Goal: Information Seeking & Learning: Learn about a topic

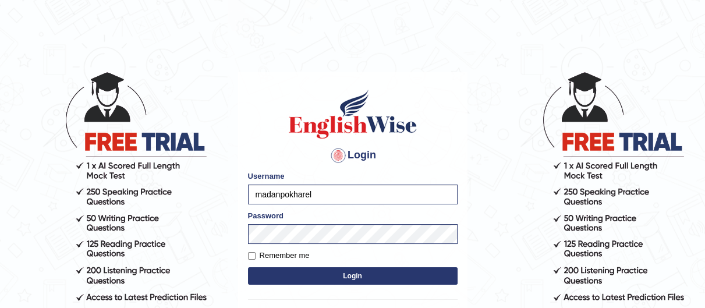
type input "Rizwan6362"
type input "madanpokharel"
click at [439, 273] on button "Login" at bounding box center [353, 275] width 210 height 17
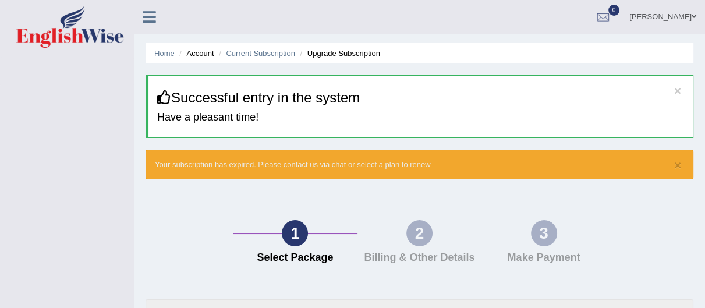
click at [683, 19] on link "Madan Pokharel" at bounding box center [663, 15] width 84 height 30
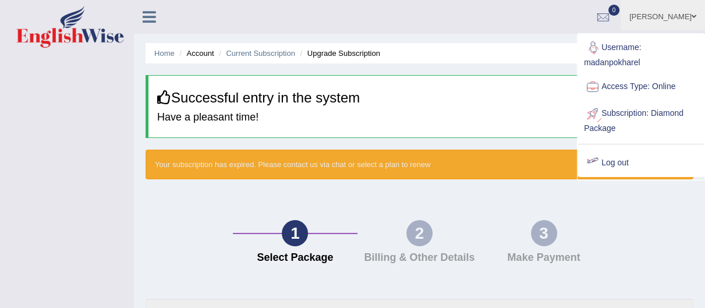
click at [609, 160] on link "Log out" at bounding box center [641, 163] width 126 height 27
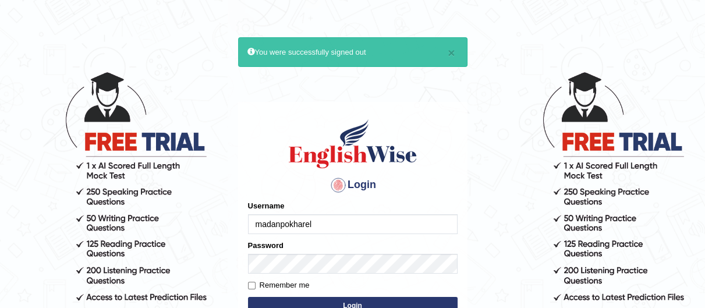
click at [390, 226] on input "madanpokharel" at bounding box center [353, 224] width 210 height 20
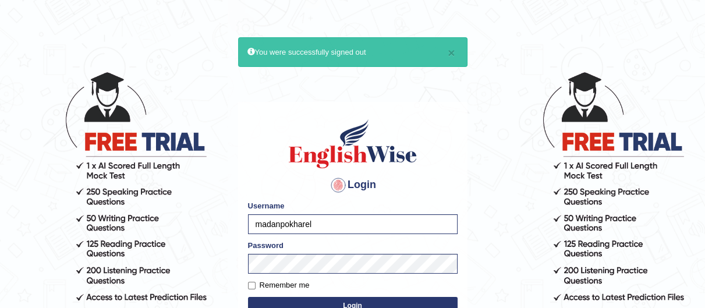
type input "Rizwan6362"
click at [426, 301] on button "Login" at bounding box center [353, 305] width 210 height 17
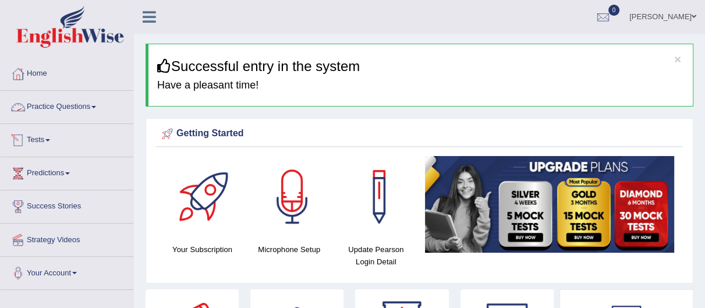
click at [40, 142] on link "Tests" at bounding box center [67, 138] width 133 height 29
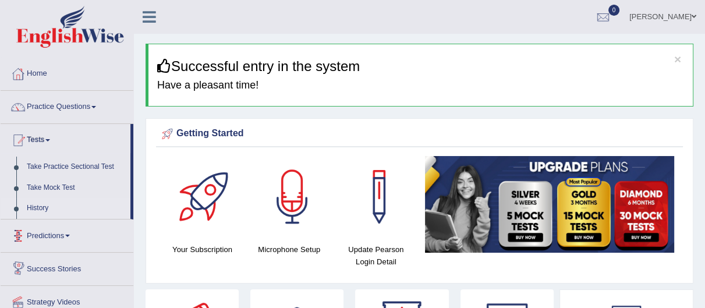
click at [42, 204] on link "History" at bounding box center [76, 208] width 109 height 21
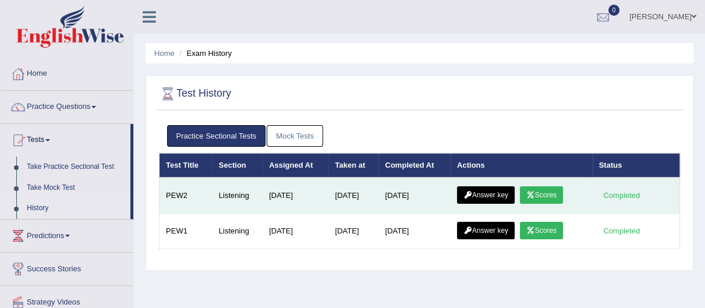
click at [557, 196] on link "Scores" at bounding box center [541, 194] width 43 height 17
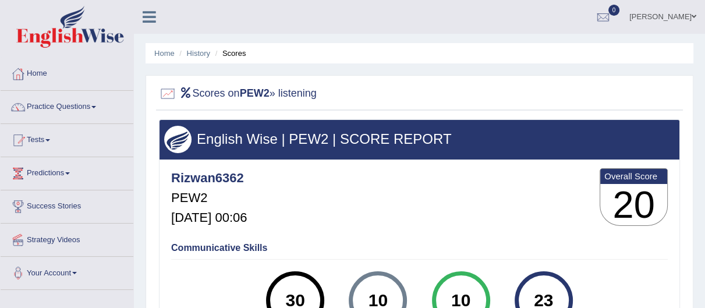
click at [672, 17] on link "[PERSON_NAME]" at bounding box center [663, 15] width 84 height 30
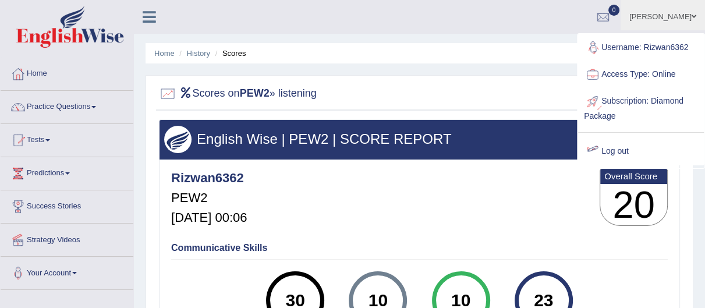
click at [595, 157] on div at bounding box center [592, 151] width 17 height 17
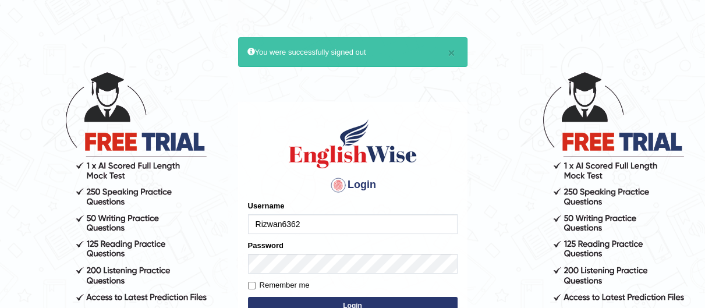
click at [372, 226] on input "Rizwan6362" at bounding box center [353, 224] width 210 height 20
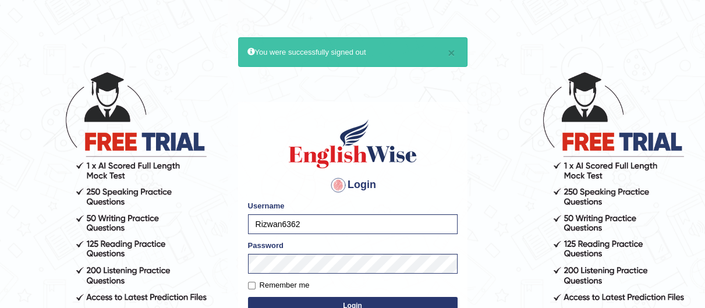
click at [329, 225] on input "Rizwan6362" at bounding box center [353, 224] width 210 height 20
type input "Mohdbilal"
click at [412, 297] on button "Login" at bounding box center [353, 305] width 210 height 17
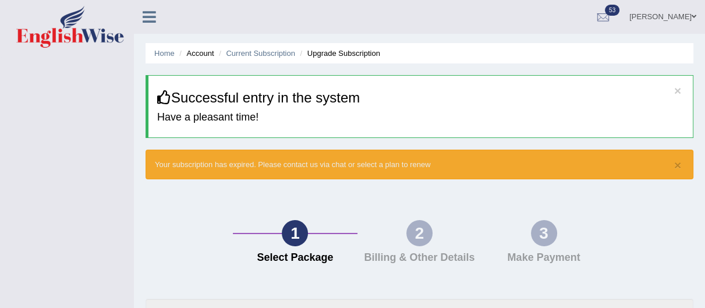
click at [687, 13] on link "[PERSON_NAME]" at bounding box center [663, 15] width 84 height 30
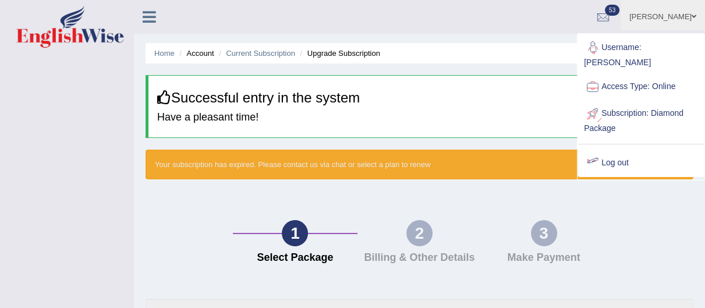
click at [640, 150] on link "Log out" at bounding box center [641, 163] width 126 height 27
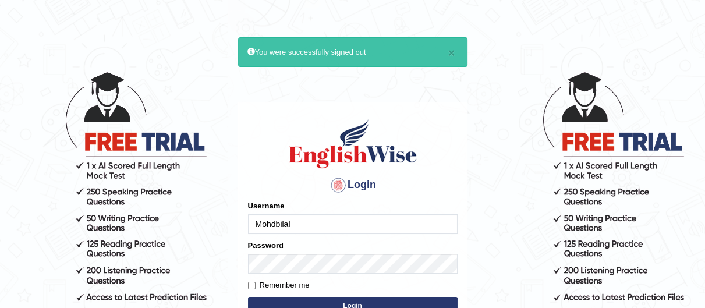
click at [407, 223] on input "Mohdbilal" at bounding box center [353, 224] width 210 height 20
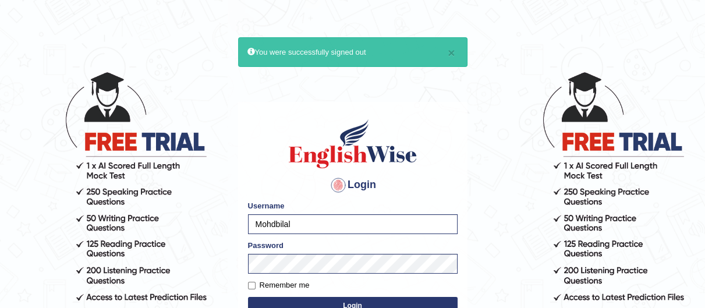
drag, startPoint x: 360, startPoint y: 233, endPoint x: 236, endPoint y: 227, distance: 124.2
click at [236, 227] on main "× You were successfully signed out Login Please fix the following errors: Usern…" at bounding box center [352, 216] width 233 height 360
type input "r"
type input "q"
type input "w"
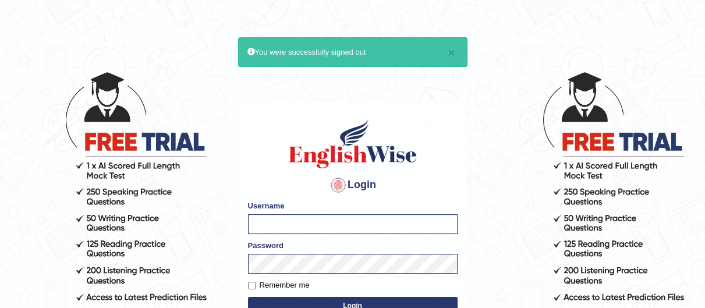
type input "r"
type input "t"
type input "y"
type input "Yugaprasak"
click at [358, 301] on button "Login" at bounding box center [353, 305] width 210 height 17
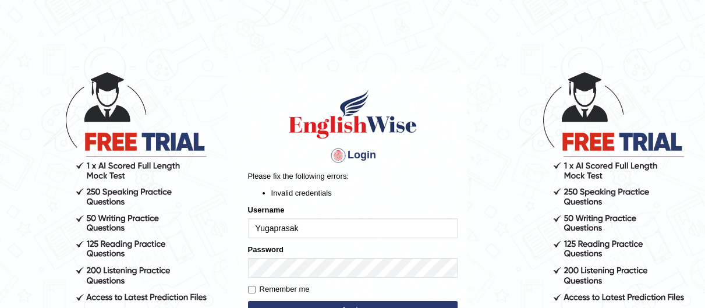
click at [329, 231] on input "Yugaprasak" at bounding box center [353, 228] width 210 height 20
drag, startPoint x: 314, startPoint y: 229, endPoint x: 151, endPoint y: 210, distance: 164.3
click at [151, 210] on body "Login Please fix the following errors: Invalid credentials Username Yugaprasak …" at bounding box center [352, 190] width 705 height 308
type input "u"
type input "p"
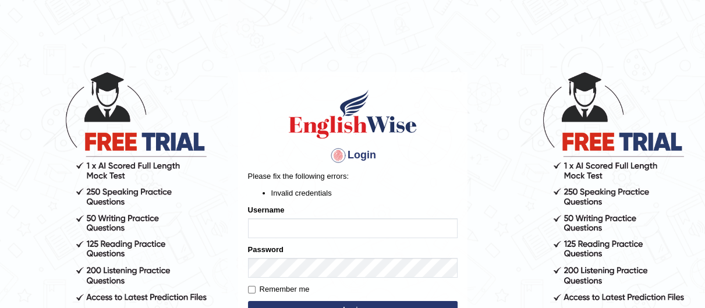
type input "a"
type input "s"
type input "d"
type input "f"
type input "g"
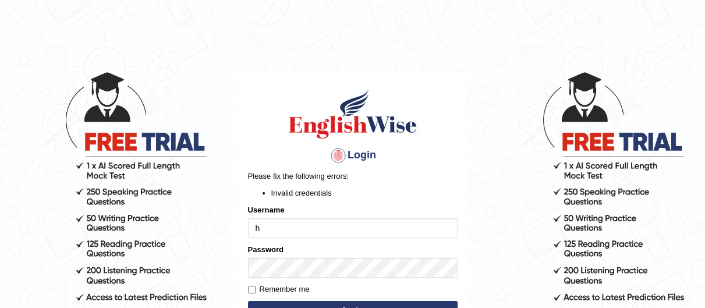
type input "hamnarashid"
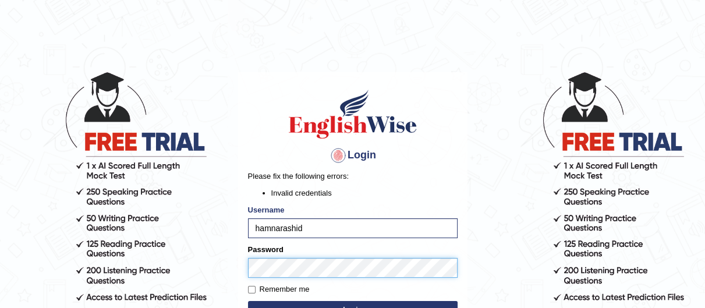
click at [248, 301] on button "Login" at bounding box center [353, 309] width 210 height 17
click at [225, 273] on body "Login Please fix the following errors: Invalid credentials Username hamnarashid…" at bounding box center [352, 190] width 705 height 308
click at [248, 301] on button "Login" at bounding box center [353, 309] width 210 height 17
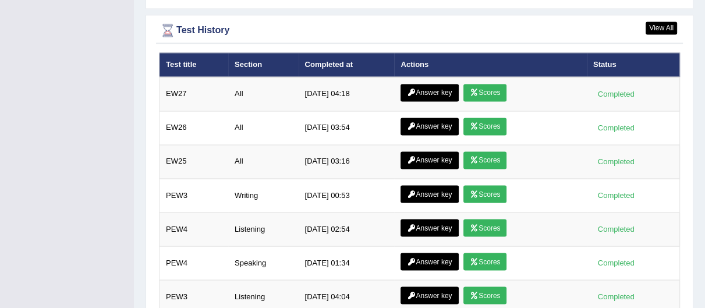
scroll to position [1776, 0]
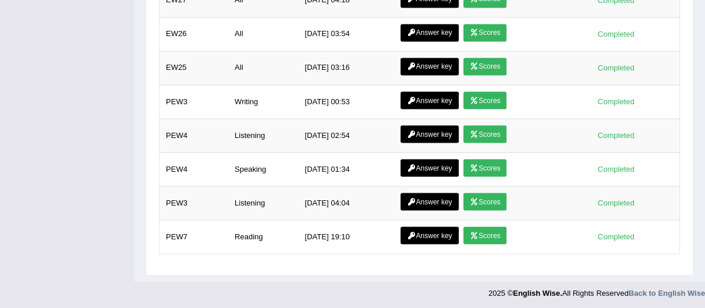
drag, startPoint x: 711, startPoint y: 43, endPoint x: 713, endPoint y: 292, distance: 249.3
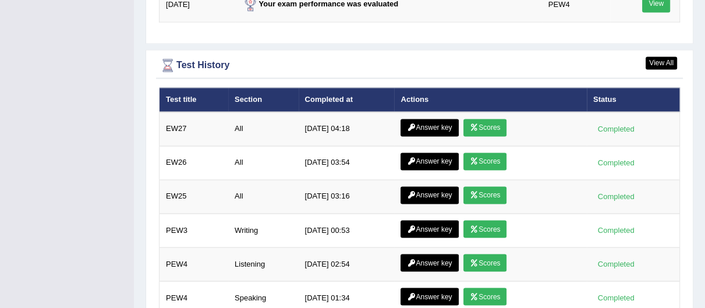
scroll to position [1667, 0]
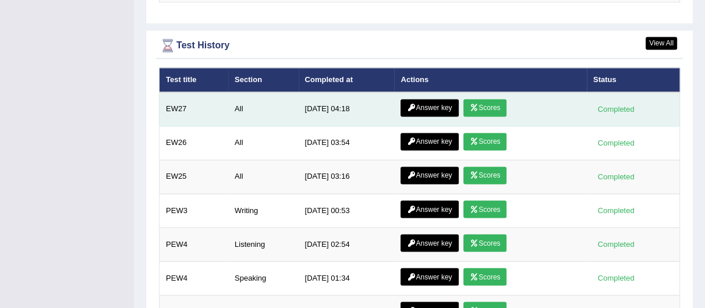
click at [450, 105] on link "Answer key" at bounding box center [430, 107] width 58 height 17
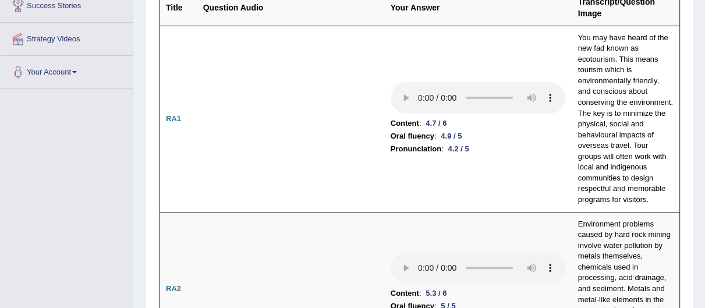
scroll to position [220, 0]
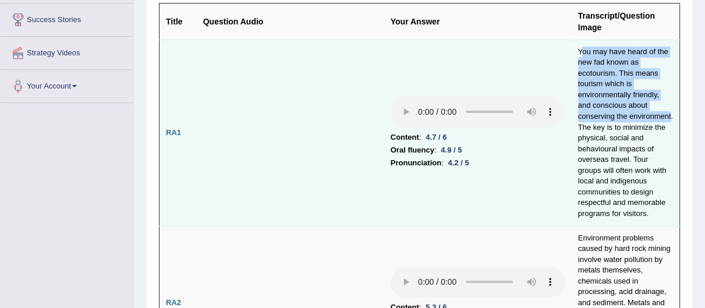
drag, startPoint x: 579, startPoint y: 48, endPoint x: 630, endPoint y: 115, distance: 84.5
click at [630, 115] on td "You may have heard of the new fad known as ecotourism. This means tourism which…" at bounding box center [626, 133] width 108 height 186
click at [623, 115] on td "You may have heard of the new fad known as ecotourism. This means tourism which…" at bounding box center [626, 133] width 108 height 186
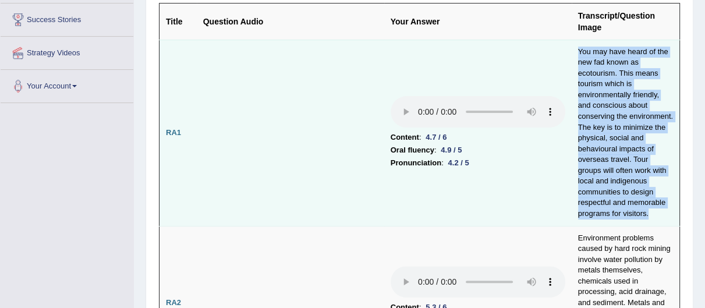
drag, startPoint x: 573, startPoint y: 47, endPoint x: 652, endPoint y: 204, distance: 176.4
click at [652, 204] on td "You may have heard of the new fad known as ecotourism. This means tourism which…" at bounding box center [626, 133] width 108 height 186
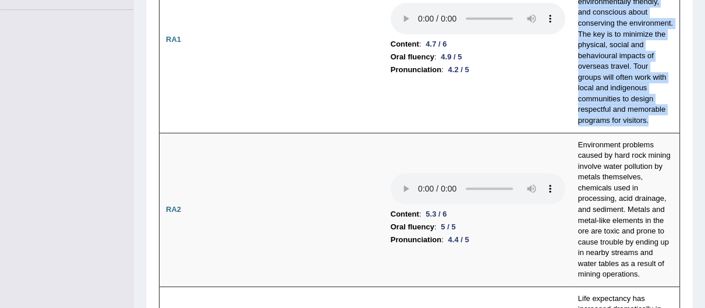
scroll to position [337, 0]
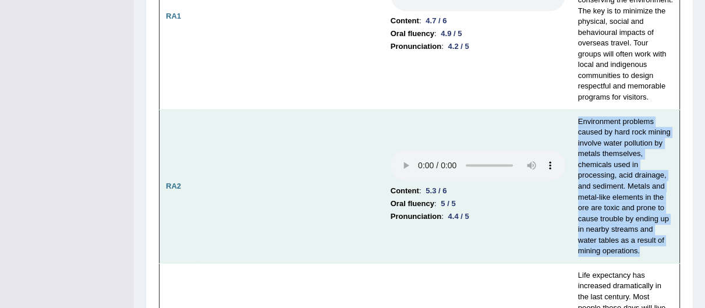
drag, startPoint x: 577, startPoint y: 110, endPoint x: 628, endPoint y: 242, distance: 141.6
click at [628, 242] on td "Environment problems caused by hard rock mining involve water pollution by meta…" at bounding box center [626, 187] width 108 height 154
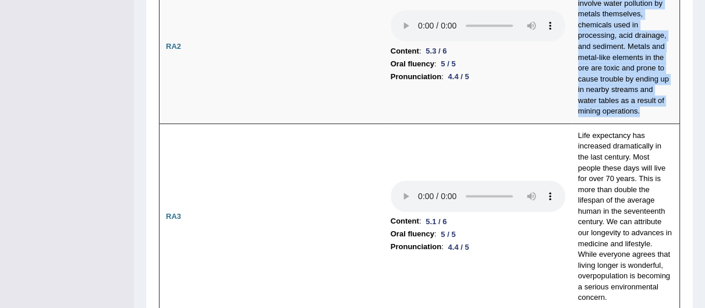
scroll to position [523, 0]
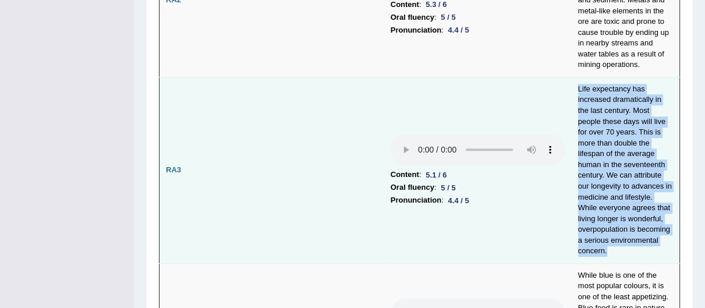
drag, startPoint x: 577, startPoint y: 75, endPoint x: 662, endPoint y: 231, distance: 177.8
click at [662, 231] on td "Life expectancy has increased dramatically in the last century. Most people the…" at bounding box center [626, 170] width 108 height 186
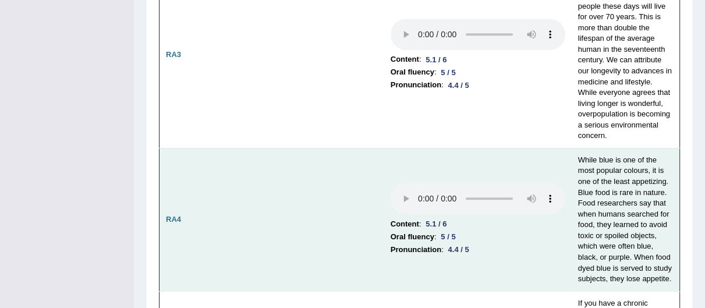
scroll to position [662, 0]
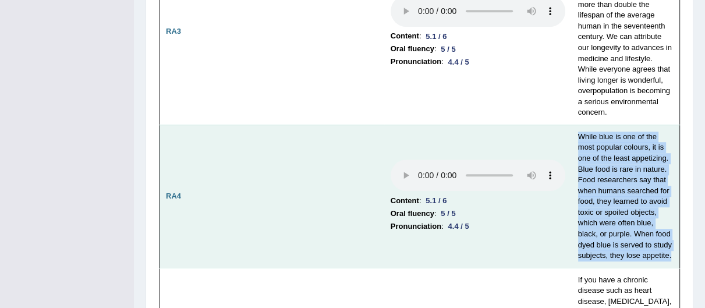
drag, startPoint x: 577, startPoint y: 115, endPoint x: 644, endPoint y: 231, distance: 134.7
click at [644, 231] on td "While blue is one of the most popular colours, it is one of the least appetizin…" at bounding box center [626, 196] width 108 height 143
copy td "While blue is one of the most popular colours, it is one of the least appetizin…"
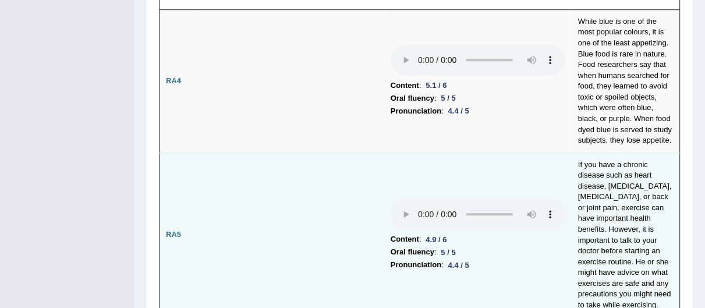
scroll to position [800, 0]
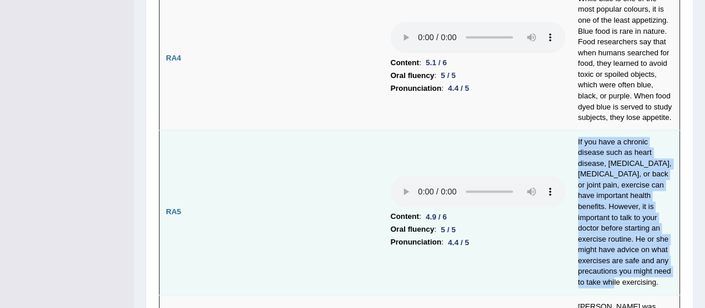
drag, startPoint x: 575, startPoint y: 122, endPoint x: 619, endPoint y: 249, distance: 133.9
click at [619, 249] on td "If you have a chronic disease such as heart disease, [MEDICAL_DATA], [MEDICAL_D…" at bounding box center [626, 212] width 108 height 165
copy td "If you have a chronic disease such as heart disease, [MEDICAL_DATA], [MEDICAL_D…"
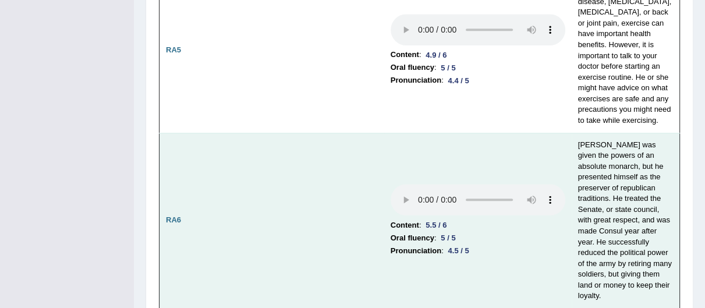
scroll to position [984, 0]
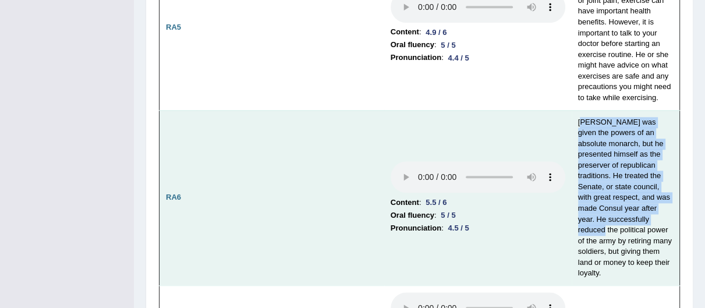
drag, startPoint x: 582, startPoint y: 97, endPoint x: 619, endPoint y: 189, distance: 98.3
click at [619, 189] on td "[PERSON_NAME] was given the powers of an absolute monarch, but he presented him…" at bounding box center [626, 197] width 108 height 175
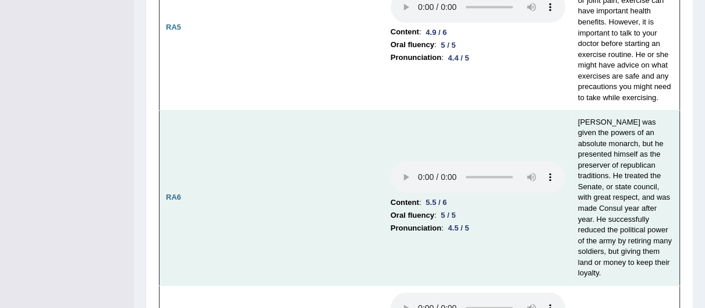
click at [577, 110] on td "[PERSON_NAME] was given the powers of an absolute monarch, but he presented him…" at bounding box center [626, 197] width 108 height 175
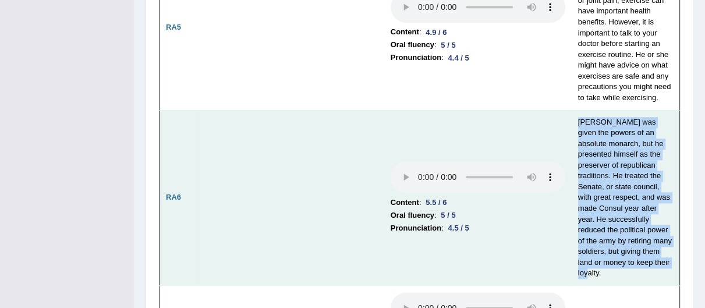
drag, startPoint x: 577, startPoint y: 89, endPoint x: 626, endPoint y: 241, distance: 159.7
click at [626, 241] on td "[PERSON_NAME] was given the powers of an absolute monarch, but he presented him…" at bounding box center [626, 197] width 108 height 175
copy td "[PERSON_NAME] was given the powers of an absolute monarch, but he presented him…"
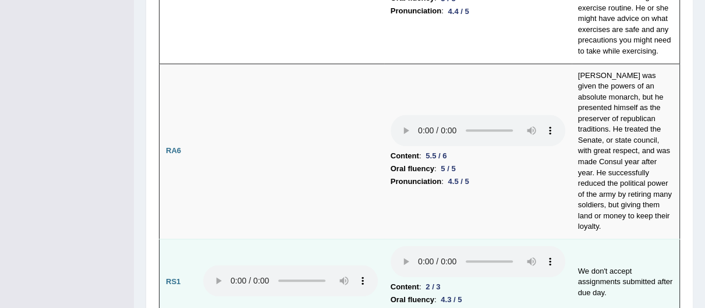
scroll to position [1077, 0]
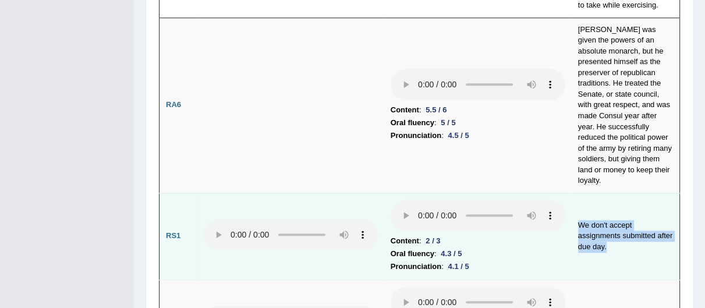
drag, startPoint x: 577, startPoint y: 180, endPoint x: 604, endPoint y: 205, distance: 36.7
click at [604, 205] on td "We don't accept assignments submitted after due day." at bounding box center [626, 236] width 108 height 87
copy td "We don't accept assignments submitted after due day."
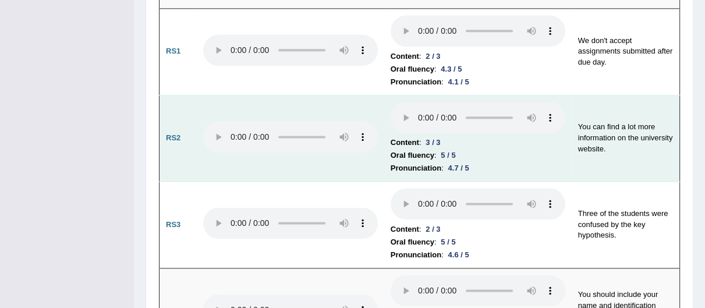
scroll to position [1285, 0]
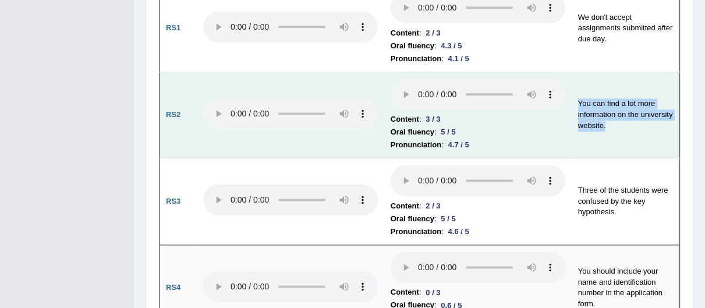
drag, startPoint x: 582, startPoint y: 62, endPoint x: 602, endPoint y: 84, distance: 30.1
click at [602, 84] on td "You can find a lot more information on the university website." at bounding box center [626, 115] width 108 height 87
copy td "You can find a lot more information on the university website."
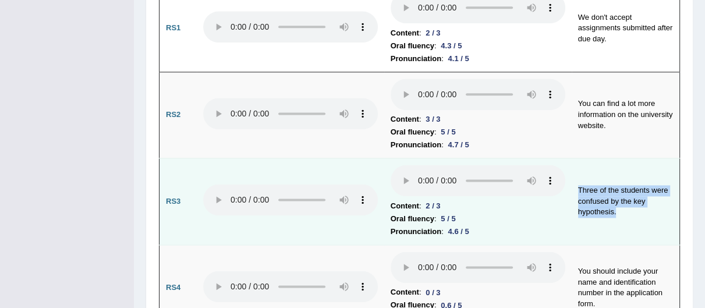
drag, startPoint x: 576, startPoint y: 147, endPoint x: 616, endPoint y: 169, distance: 45.1
click at [616, 169] on td "Three of the students were confused by the key hypothesis." at bounding box center [626, 201] width 108 height 87
copy td "Three of the students were confused by the key hypothesis."
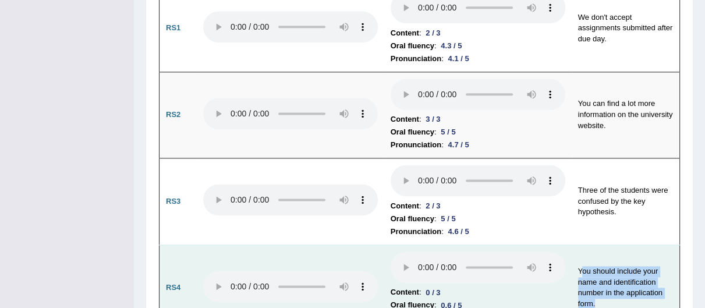
drag, startPoint x: 588, startPoint y: 250, endPoint x: 606, endPoint y: 270, distance: 26.8
click at [606, 270] on td "You should include your name and identification number in the application form." at bounding box center [626, 288] width 108 height 87
drag, startPoint x: 577, startPoint y: 224, endPoint x: 599, endPoint y: 260, distance: 41.9
click at [599, 260] on td "You should include your name and identification number in the application form." at bounding box center [626, 288] width 108 height 87
copy td "You should include your name and identification number in the application form."
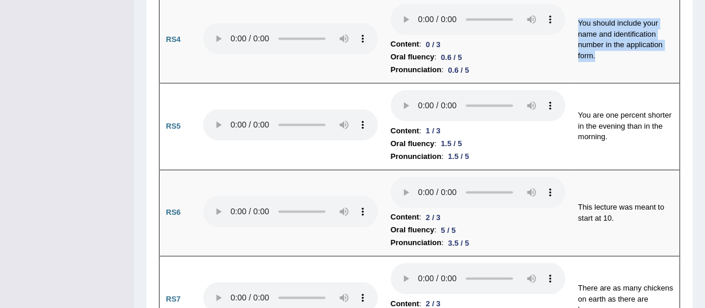
scroll to position [1556, 0]
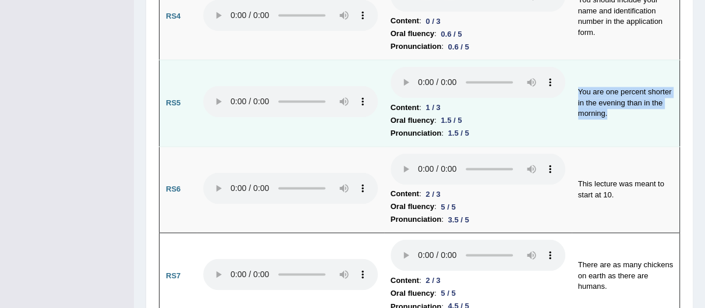
drag, startPoint x: 577, startPoint y: 45, endPoint x: 618, endPoint y: 83, distance: 55.6
click at [618, 83] on td "You are one percent shorter in the evening than in the morning." at bounding box center [626, 103] width 108 height 87
copy td "You are one percent shorter in the evening than in the morning."
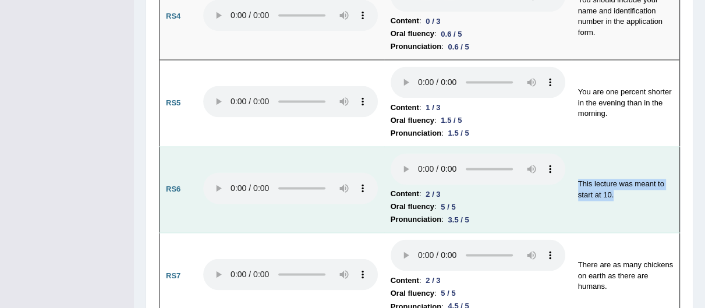
drag, startPoint x: 573, startPoint y: 139, endPoint x: 617, endPoint y: 155, distance: 47.2
click at [617, 155] on td "This lecture was meant to start at 10." at bounding box center [626, 189] width 108 height 87
copy td "This lecture was meant to start at 10."
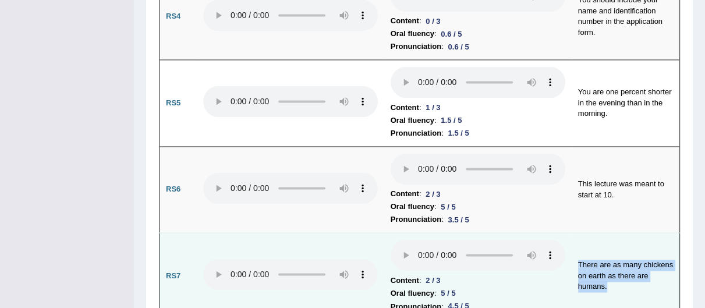
drag, startPoint x: 577, startPoint y: 215, endPoint x: 609, endPoint y: 240, distance: 41.1
click at [609, 240] on td "There are as many chickens on earth as there are humans." at bounding box center [626, 276] width 108 height 87
copy td "There are as many chickens on earth as there are humans."
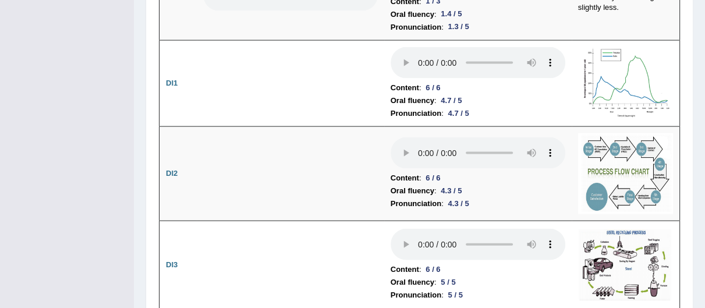
scroll to position [1826, 0]
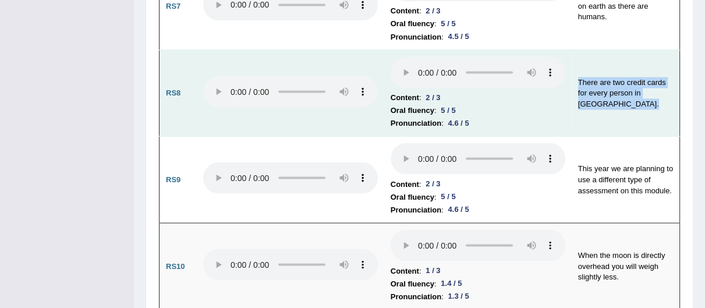
drag, startPoint x: 577, startPoint y: 36, endPoint x: 628, endPoint y: 70, distance: 62.5
click at [628, 70] on td "There are two credit cards for every person in [GEOGRAPHIC_DATA]." at bounding box center [626, 93] width 108 height 87
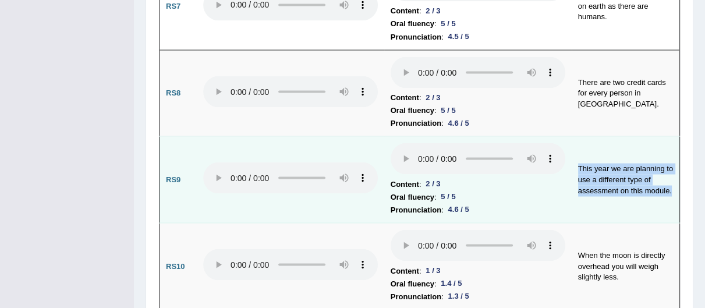
drag, startPoint x: 574, startPoint y: 120, endPoint x: 673, endPoint y: 146, distance: 102.3
click at [673, 146] on td "This year we are planning to use a different type of assessment on this module." at bounding box center [626, 179] width 108 height 87
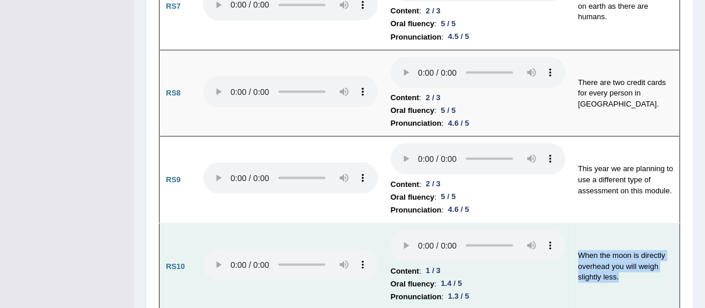
drag, startPoint x: 575, startPoint y: 206, endPoint x: 621, endPoint y: 236, distance: 55.4
click at [621, 236] on td "When the moon is directly overhead you will weigh slightly less." at bounding box center [626, 266] width 108 height 87
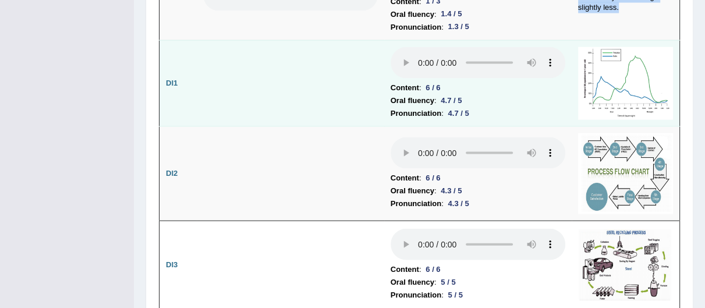
click at [645, 49] on img at bounding box center [625, 83] width 95 height 72
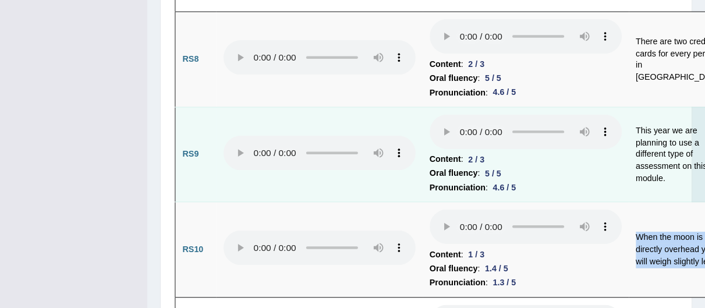
scroll to position [2049, 0]
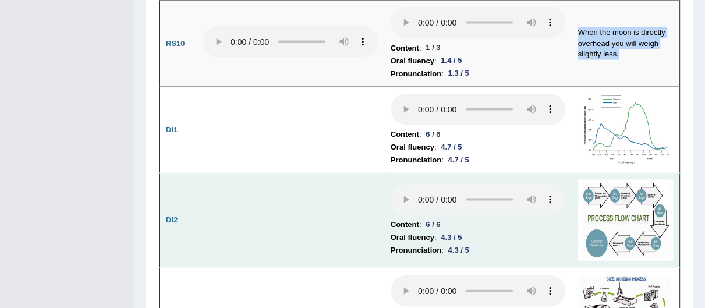
click at [628, 180] on img at bounding box center [625, 220] width 95 height 80
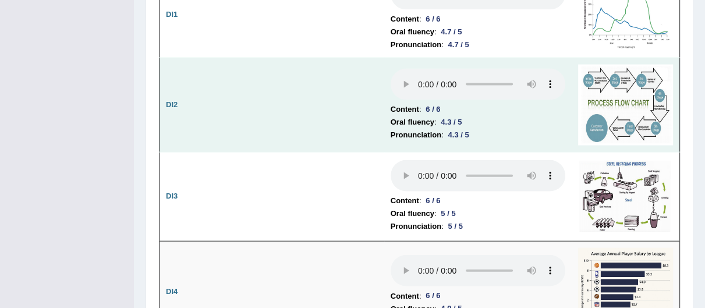
scroll to position [2187, 0]
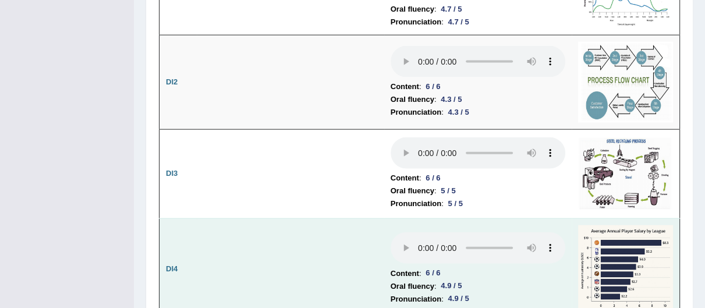
click at [602, 225] on img at bounding box center [625, 269] width 95 height 88
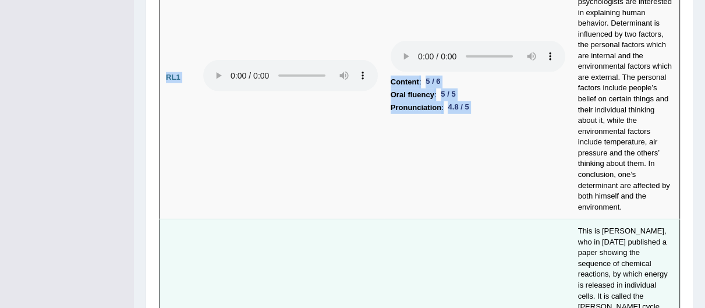
scroll to position [2712, 0]
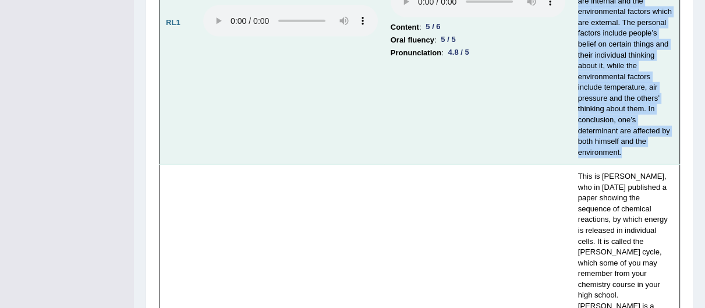
drag, startPoint x: 577, startPoint y: 143, endPoint x: 624, endPoint y: 86, distance: 73.6
click at [624, 86] on td "Human behavior is affected by internal and external factors. At the end of lect…" at bounding box center [626, 23] width 108 height 284
